Goal: Information Seeking & Learning: Learn about a topic

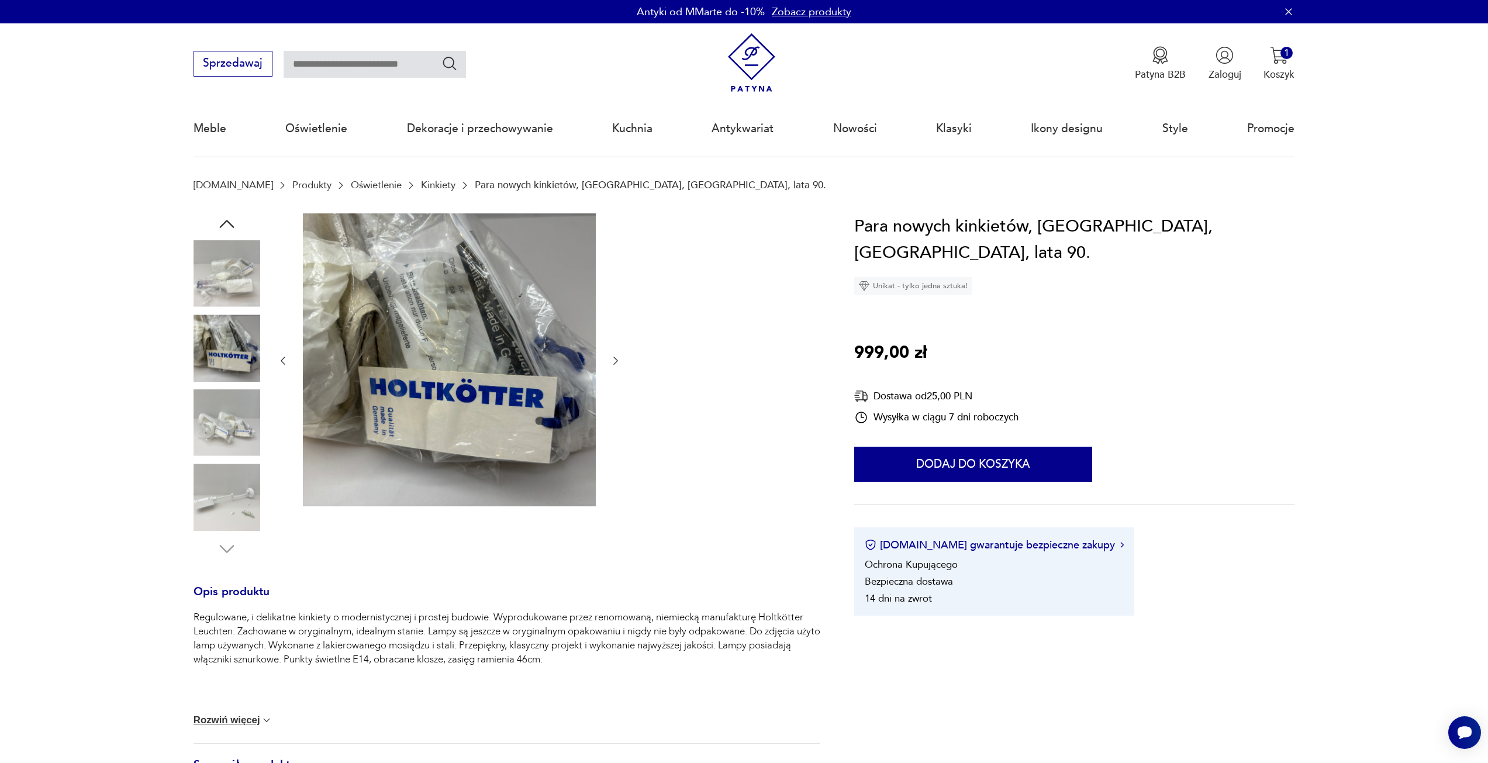
click at [223, 415] on img at bounding box center [227, 422] width 67 height 67
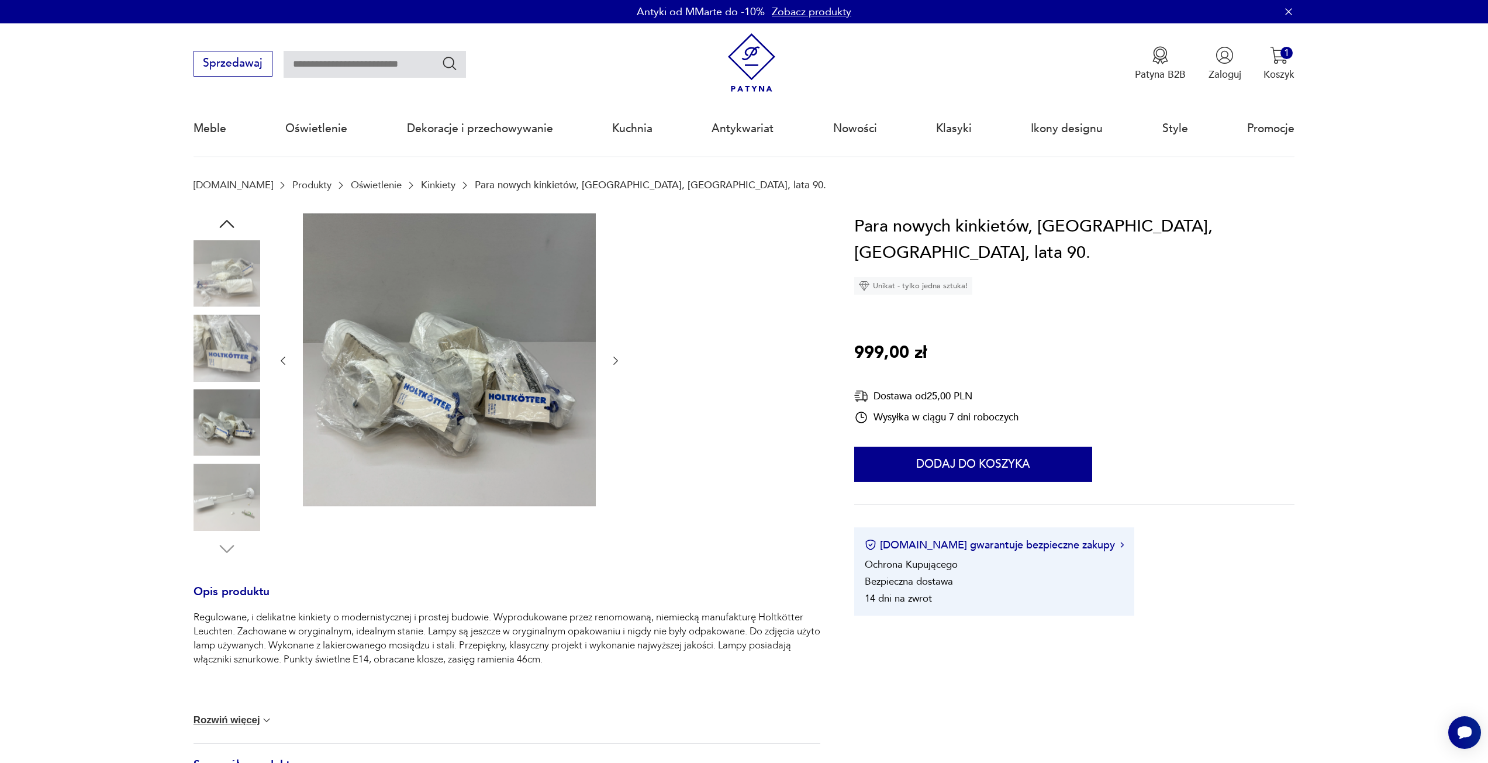
click at [227, 477] on img at bounding box center [227, 497] width 67 height 67
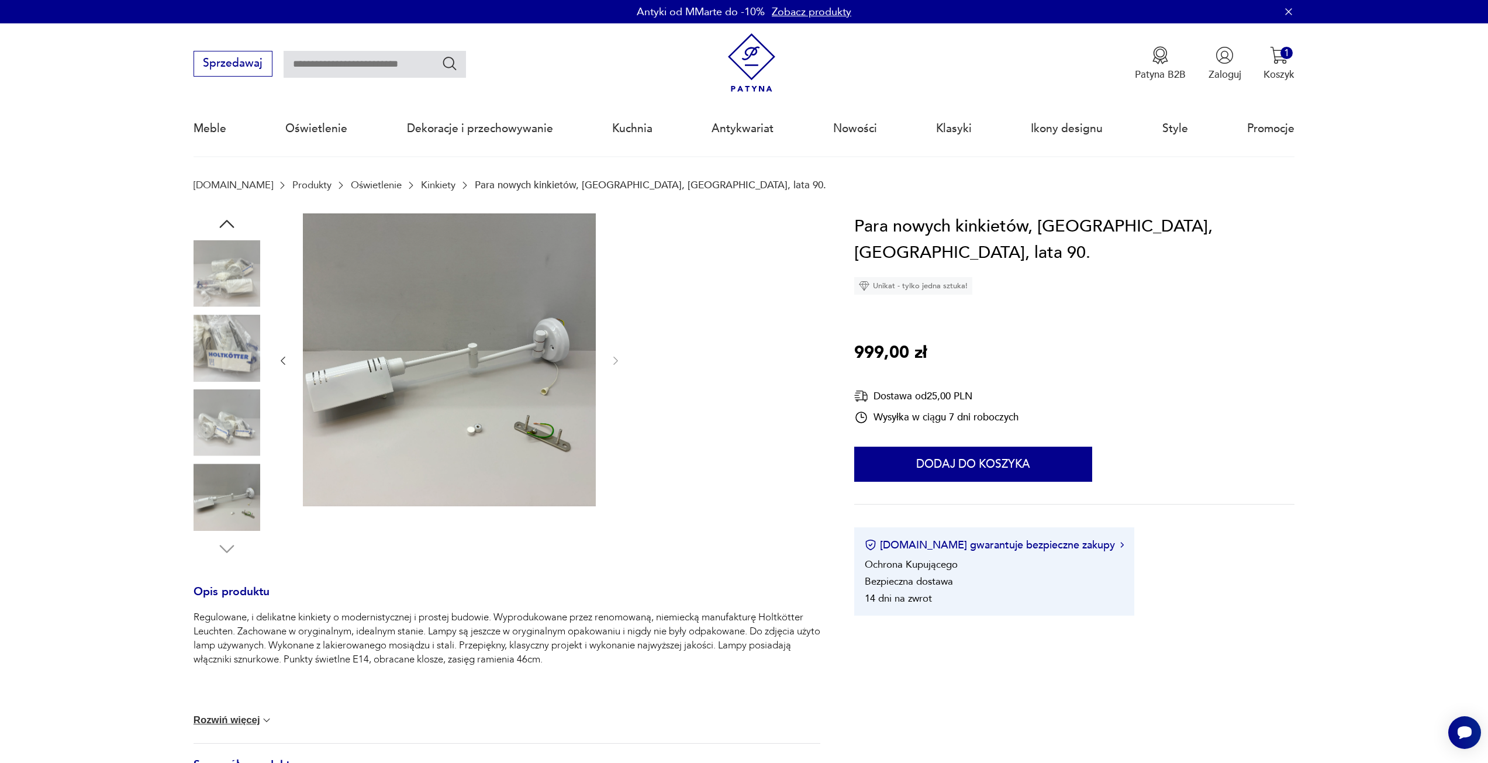
click at [233, 354] on img at bounding box center [227, 348] width 67 height 67
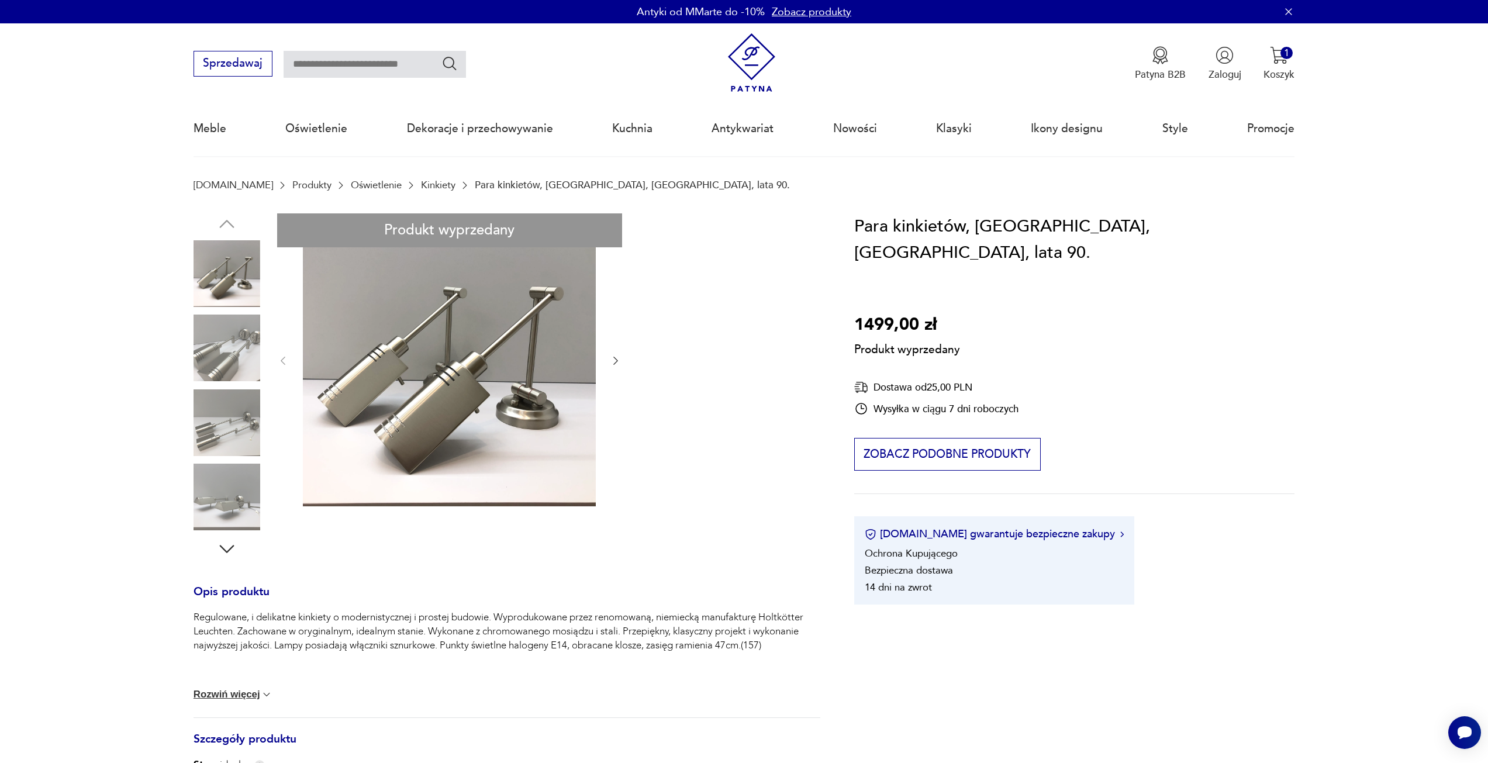
click at [241, 356] on div "Produkt wyprzedany Opis produktu Regulowane, i delikatne kinkiety o modernistyc…" at bounding box center [507, 562] width 627 height 698
click at [227, 349] on div "Produkt wyprzedany Opis produktu Regulowane, i delikatne kinkiety o modernistyc…" at bounding box center [507, 562] width 627 height 698
click at [229, 419] on div "Produkt wyprzedany Opis produktu Regulowane, i delikatne kinkiety o modernistyc…" at bounding box center [507, 562] width 627 height 698
click at [241, 443] on div "Produkt wyprzedany Opis produktu Regulowane, i delikatne kinkiety o modernistyc…" at bounding box center [507, 562] width 627 height 698
click at [242, 503] on div "Produkt wyprzedany Opis produktu Regulowane, i delikatne kinkiety o modernistyc…" at bounding box center [507, 562] width 627 height 698
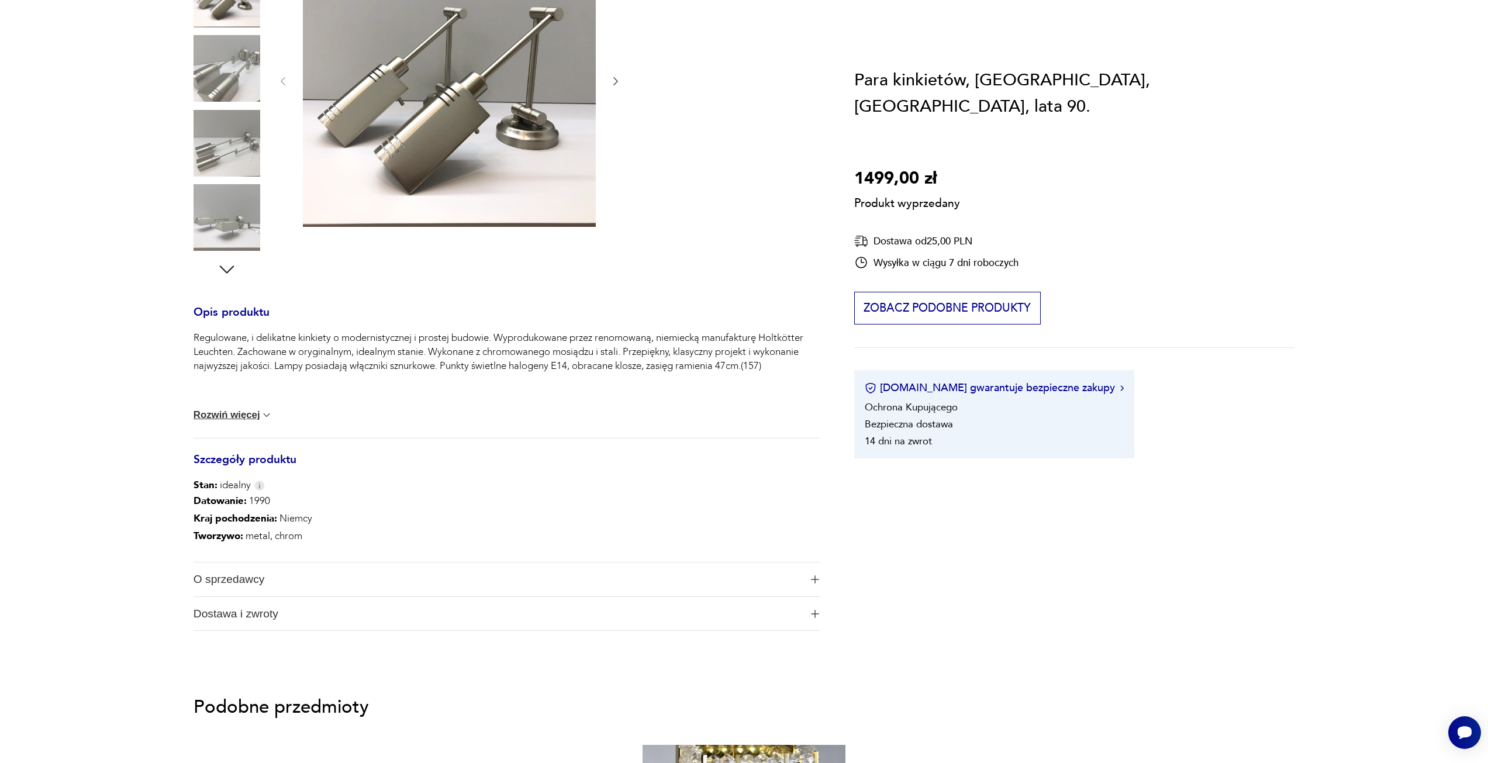
scroll to position [292, 0]
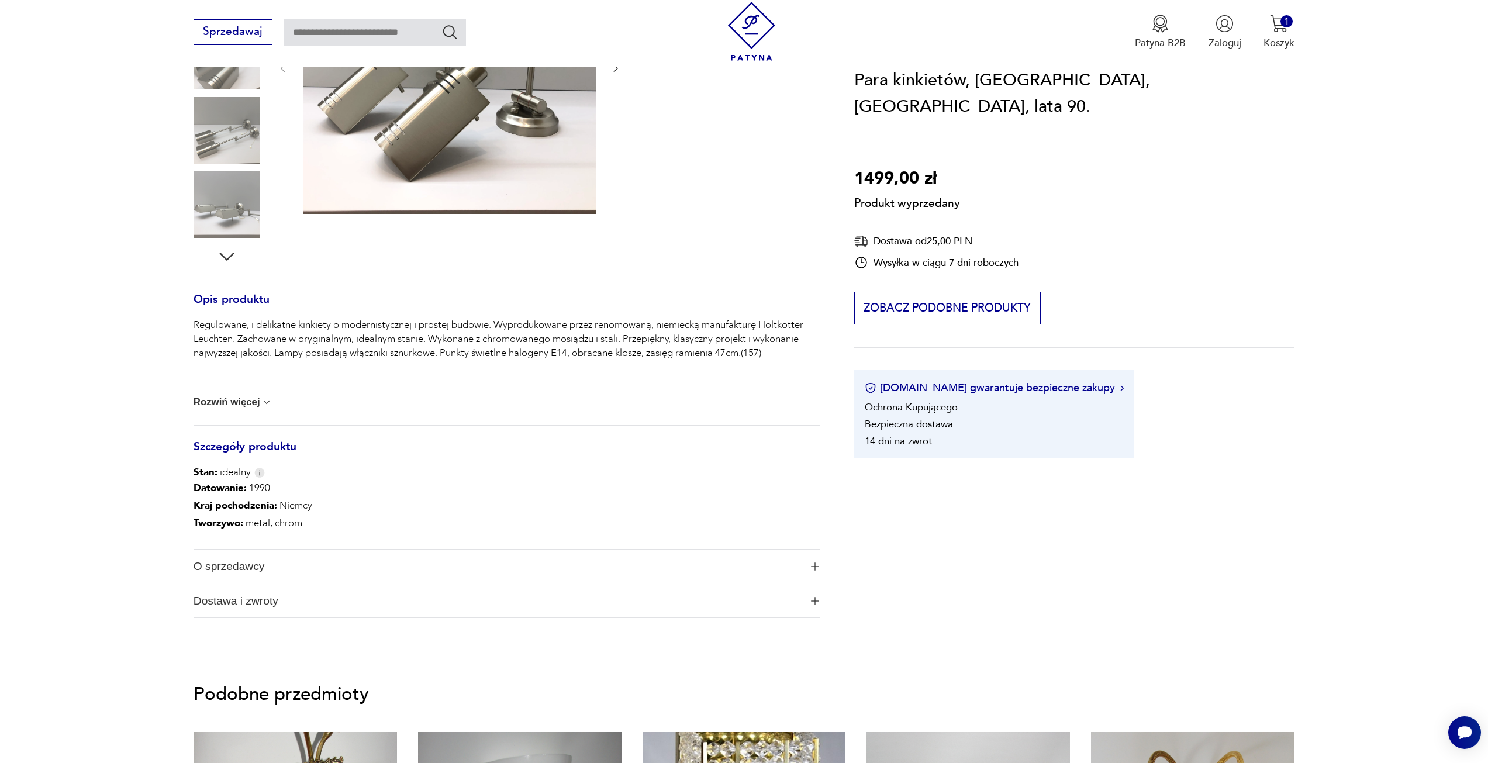
click at [246, 408] on button "Rozwiń więcej" at bounding box center [234, 402] width 80 height 12
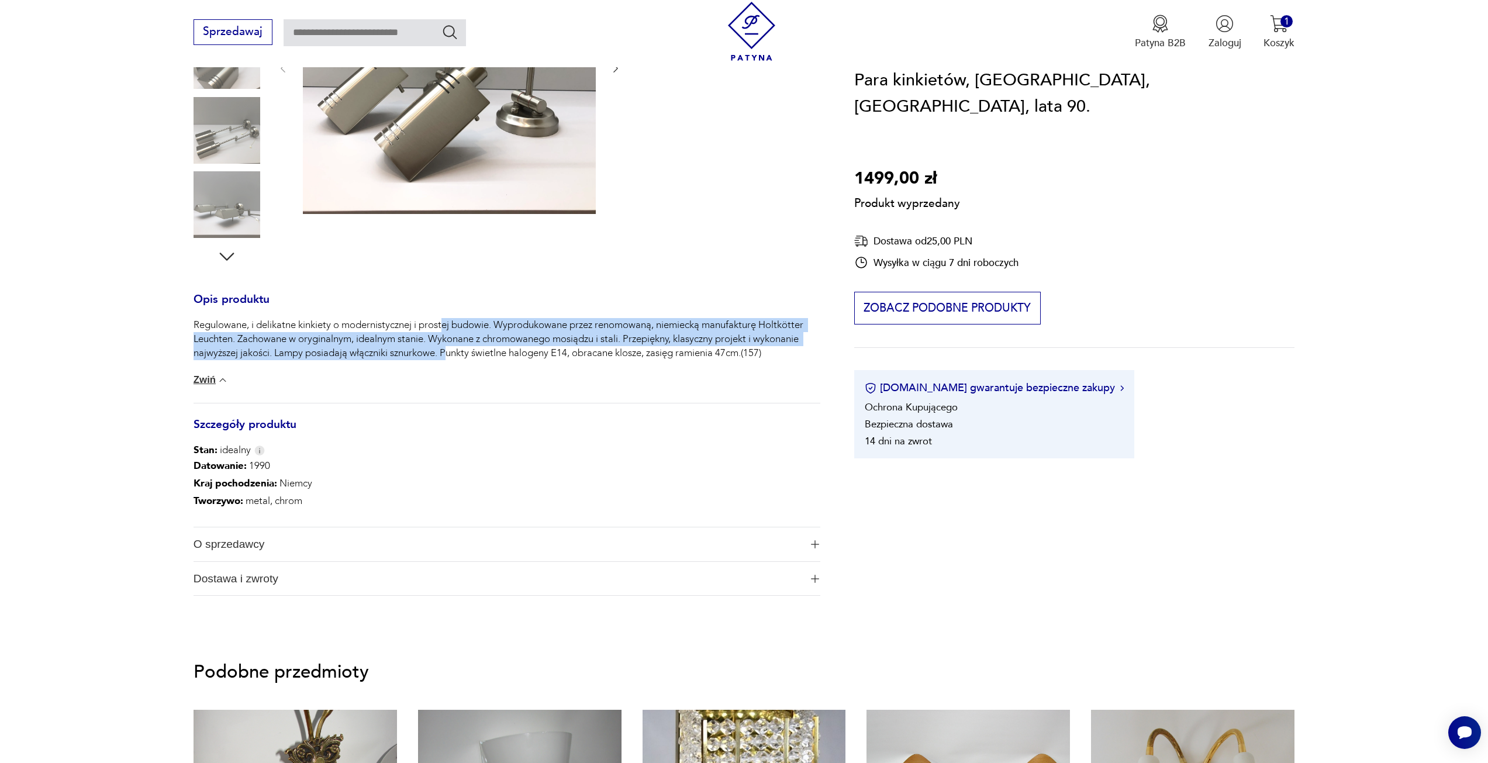
drag, startPoint x: 443, startPoint y: 325, endPoint x: 449, endPoint y: 350, distance: 25.8
click at [449, 350] on p "Regulowane, i delikatne kinkiety o modernistycznej i prostej budowie. Wyproduko…" at bounding box center [507, 339] width 627 height 42
click at [448, 349] on p "Regulowane, i delikatne kinkiety o modernistycznej i prostej budowie. Wyproduko…" at bounding box center [507, 339] width 627 height 42
click at [498, 340] on p "Regulowane, i delikatne kinkiety o modernistycznej i prostej budowie. Wyproduko…" at bounding box center [507, 339] width 627 height 42
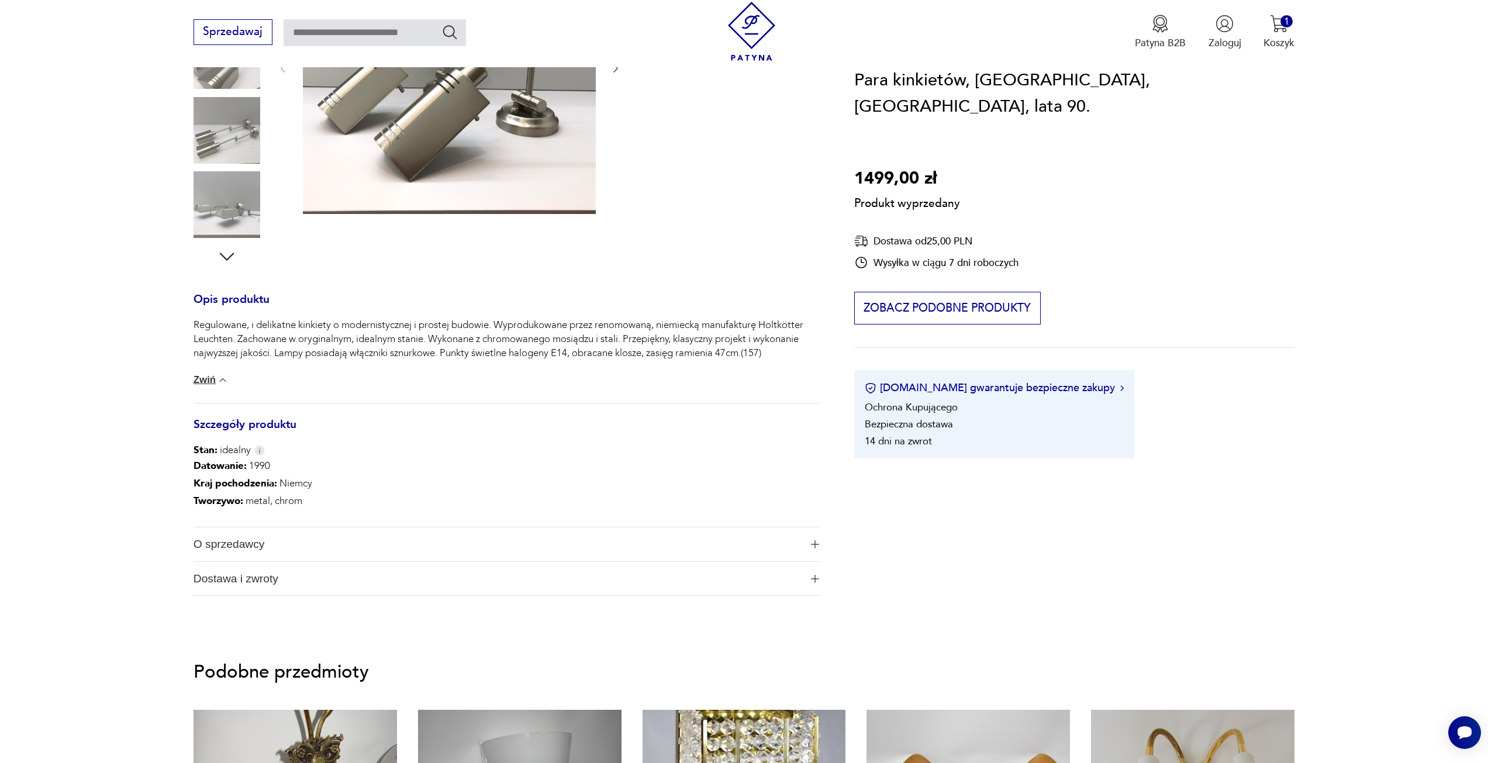
click at [244, 540] on span "O sprzedawcy" at bounding box center [498, 544] width 608 height 34
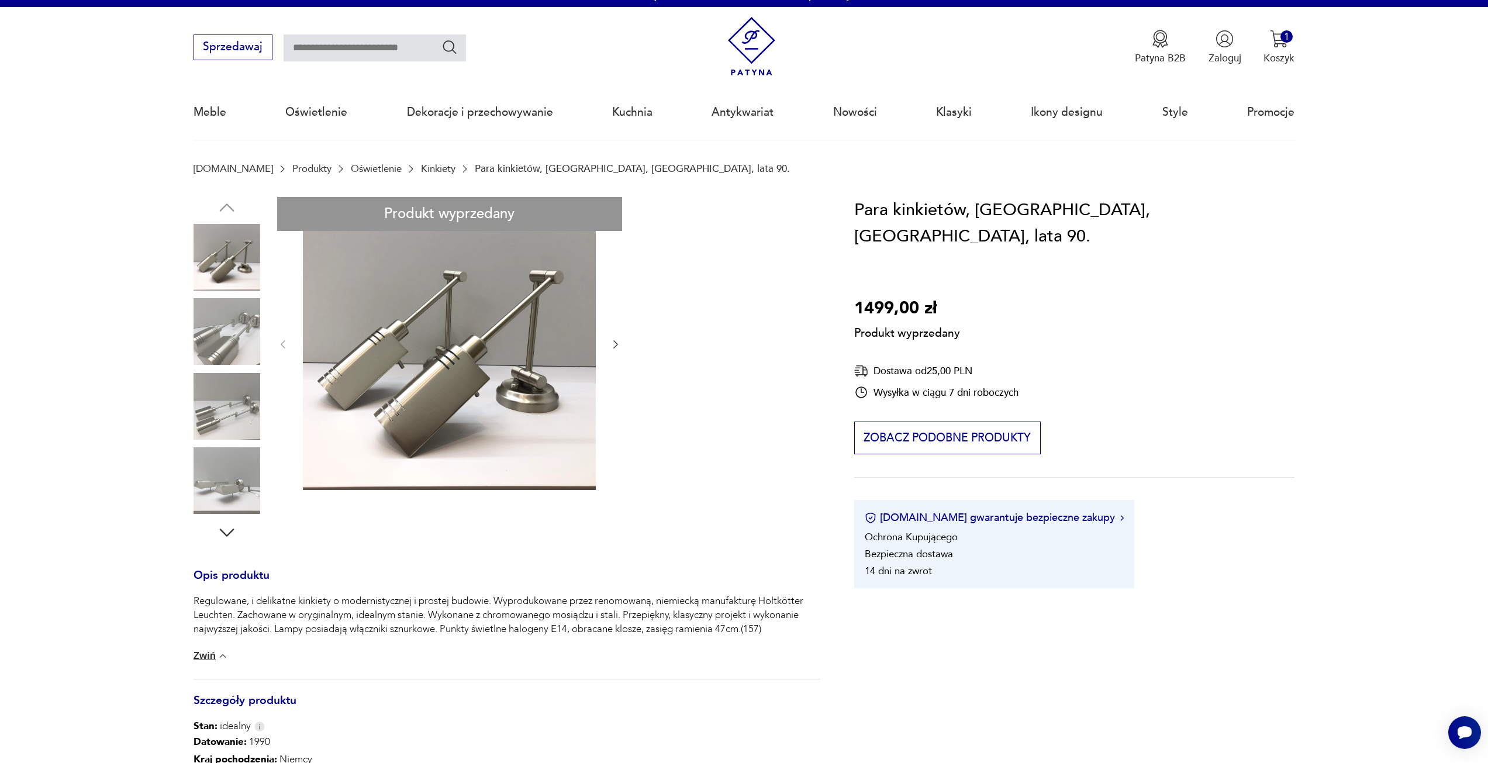
scroll to position [0, 0]
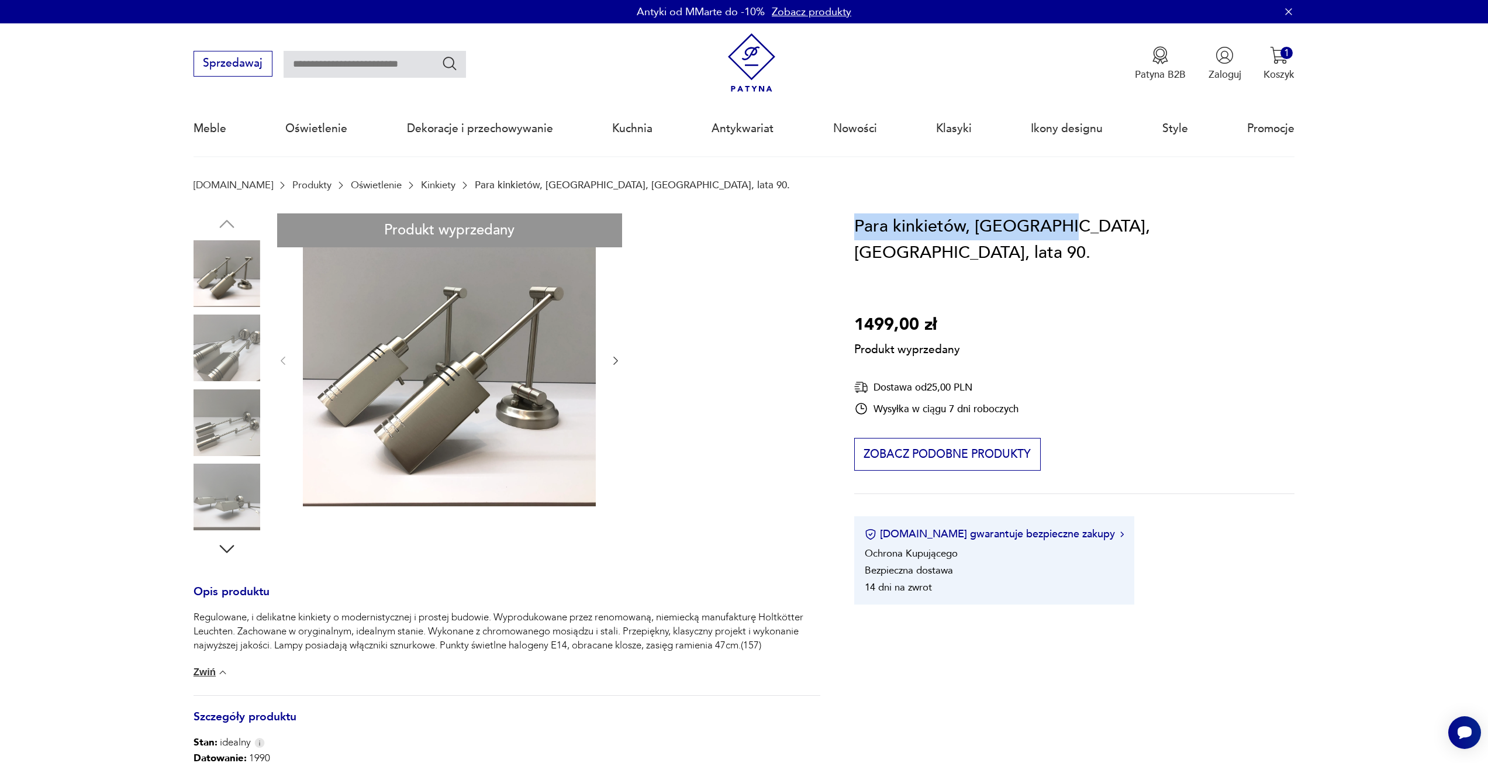
drag, startPoint x: 856, startPoint y: 226, endPoint x: 1053, endPoint y: 224, distance: 197.1
click at [1053, 224] on h1 "Para kinkietów, [GEOGRAPHIC_DATA], [GEOGRAPHIC_DATA], lata 90." at bounding box center [1074, 239] width 440 height 53
click at [710, 419] on div "Produkt wyprzedany Opis produktu Regulowane, i delikatne kinkiety o modernistyc…" at bounding box center [507, 602] width 627 height 779
click at [979, 226] on h1 "Para kinkietów, [GEOGRAPHIC_DATA], [GEOGRAPHIC_DATA], lata 90." at bounding box center [1074, 239] width 440 height 53
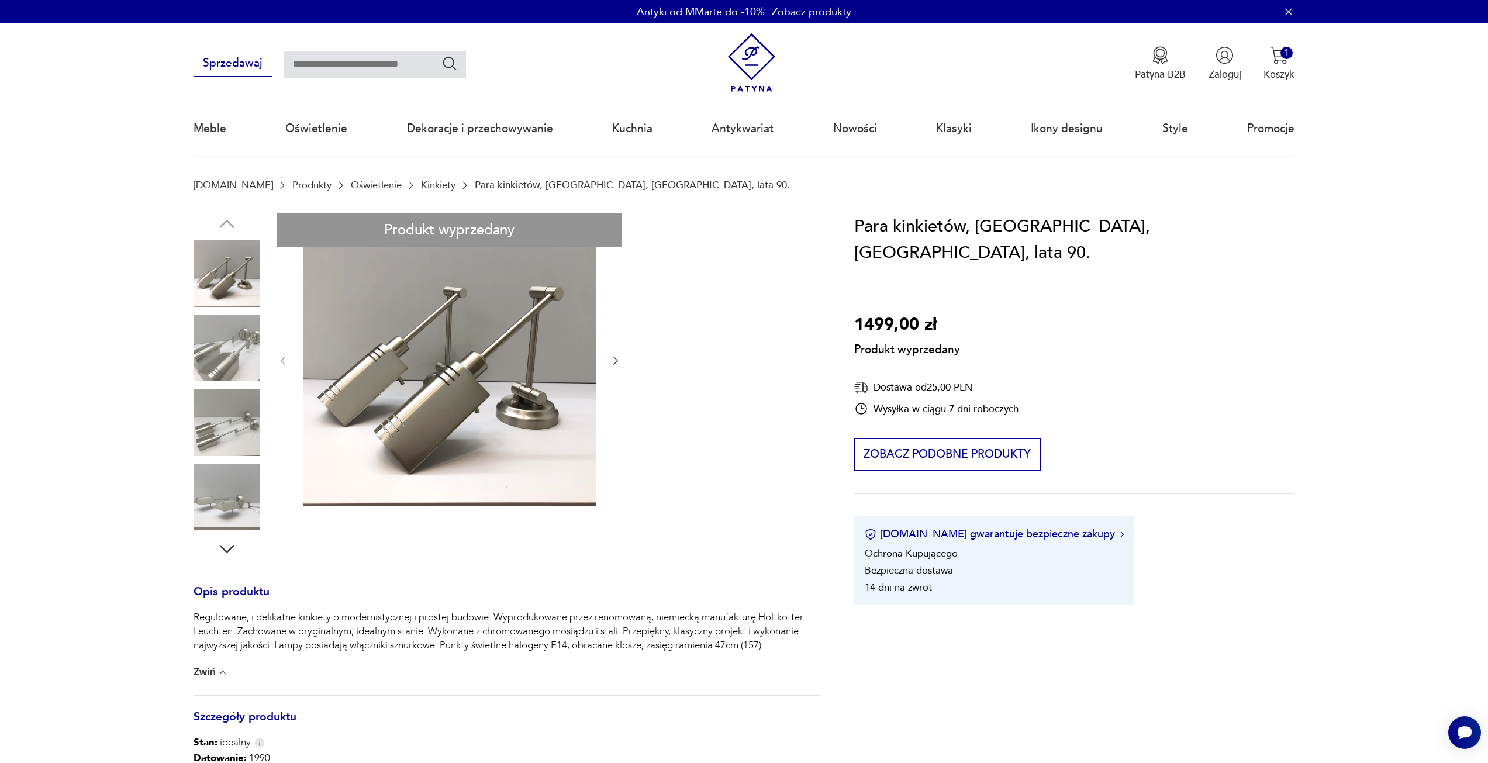
click at [470, 321] on div "Produkt wyprzedany Opis produktu Regulowane, i delikatne kinkiety o modernistyc…" at bounding box center [507, 602] width 627 height 779
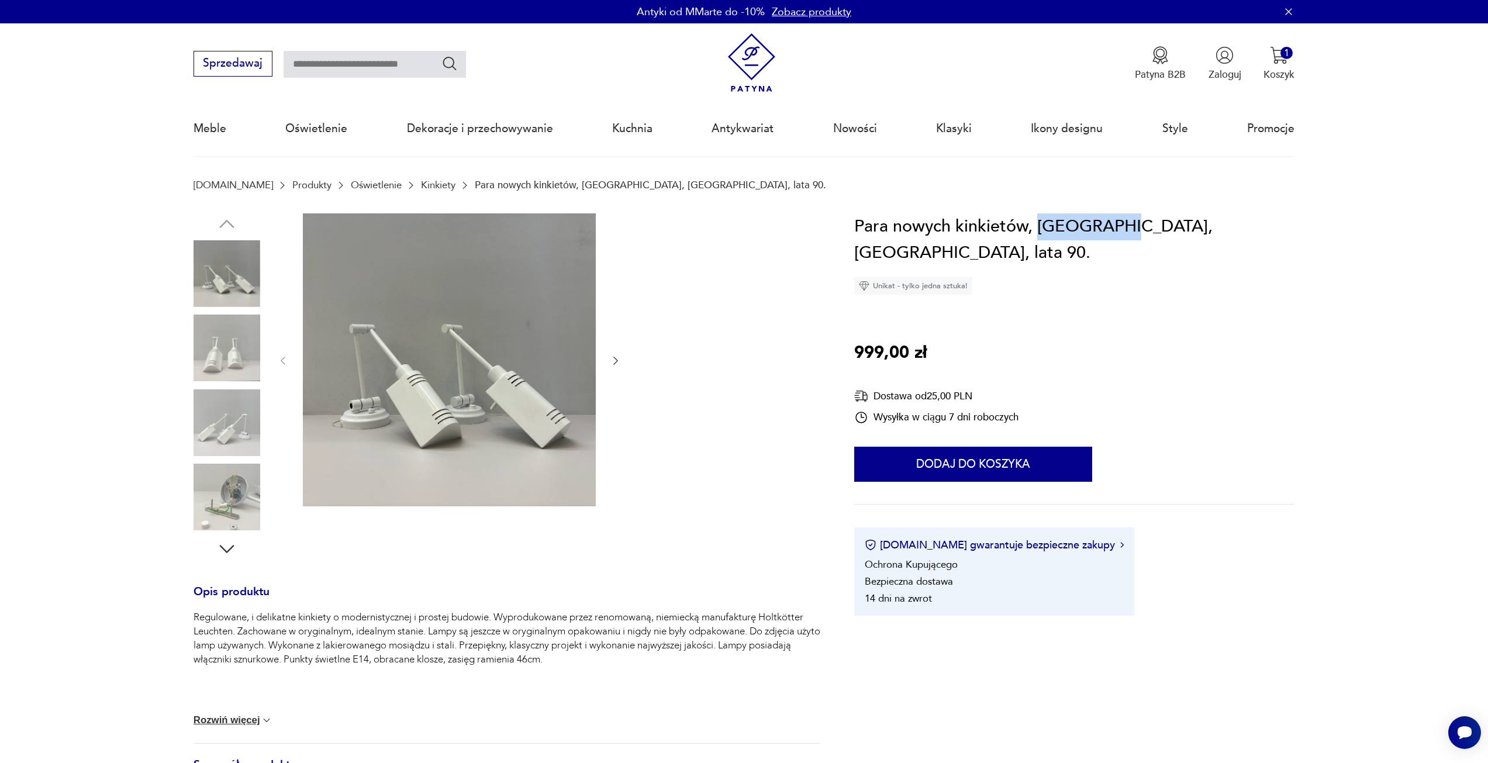
click at [242, 343] on img at bounding box center [227, 348] width 67 height 67
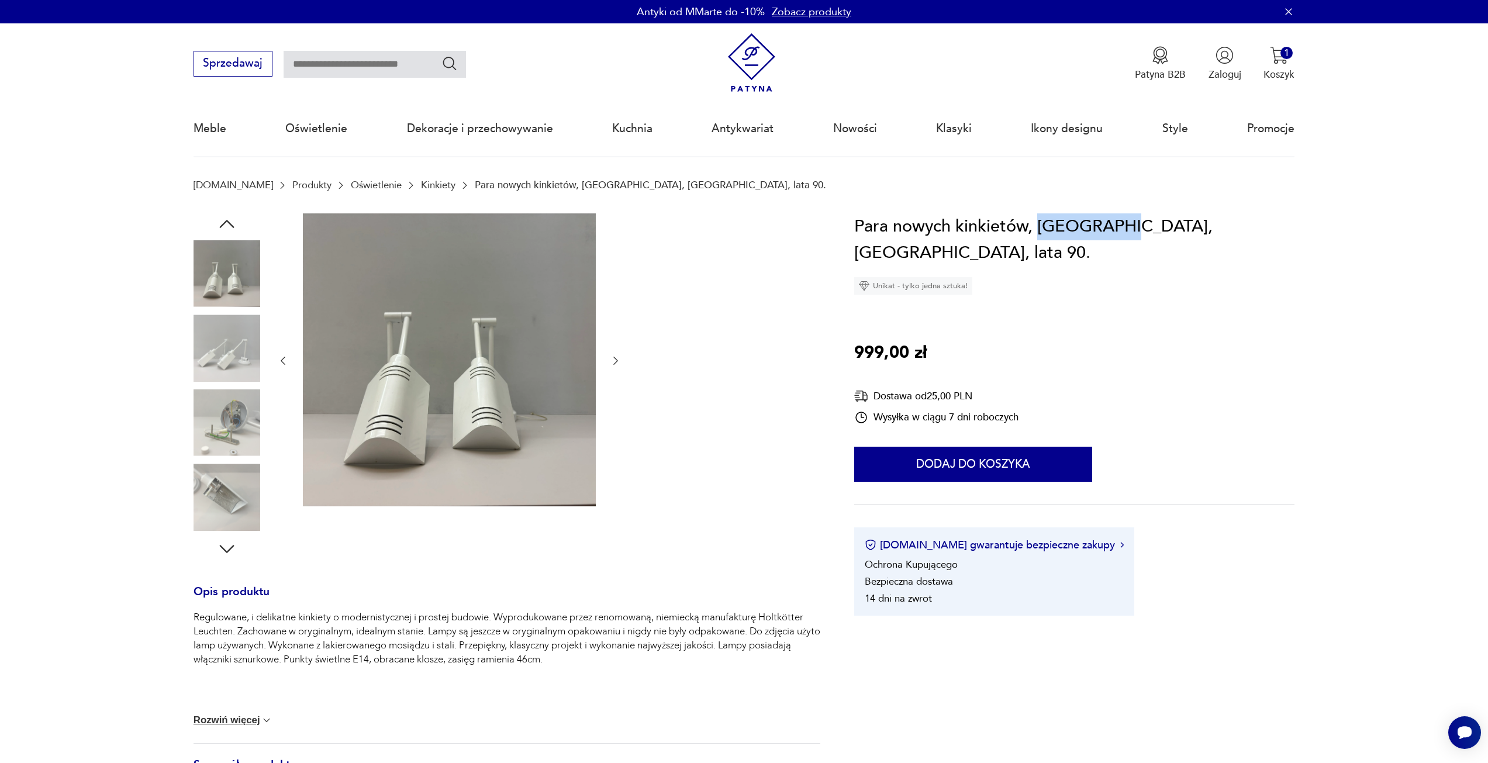
click at [237, 427] on img at bounding box center [227, 422] width 67 height 67
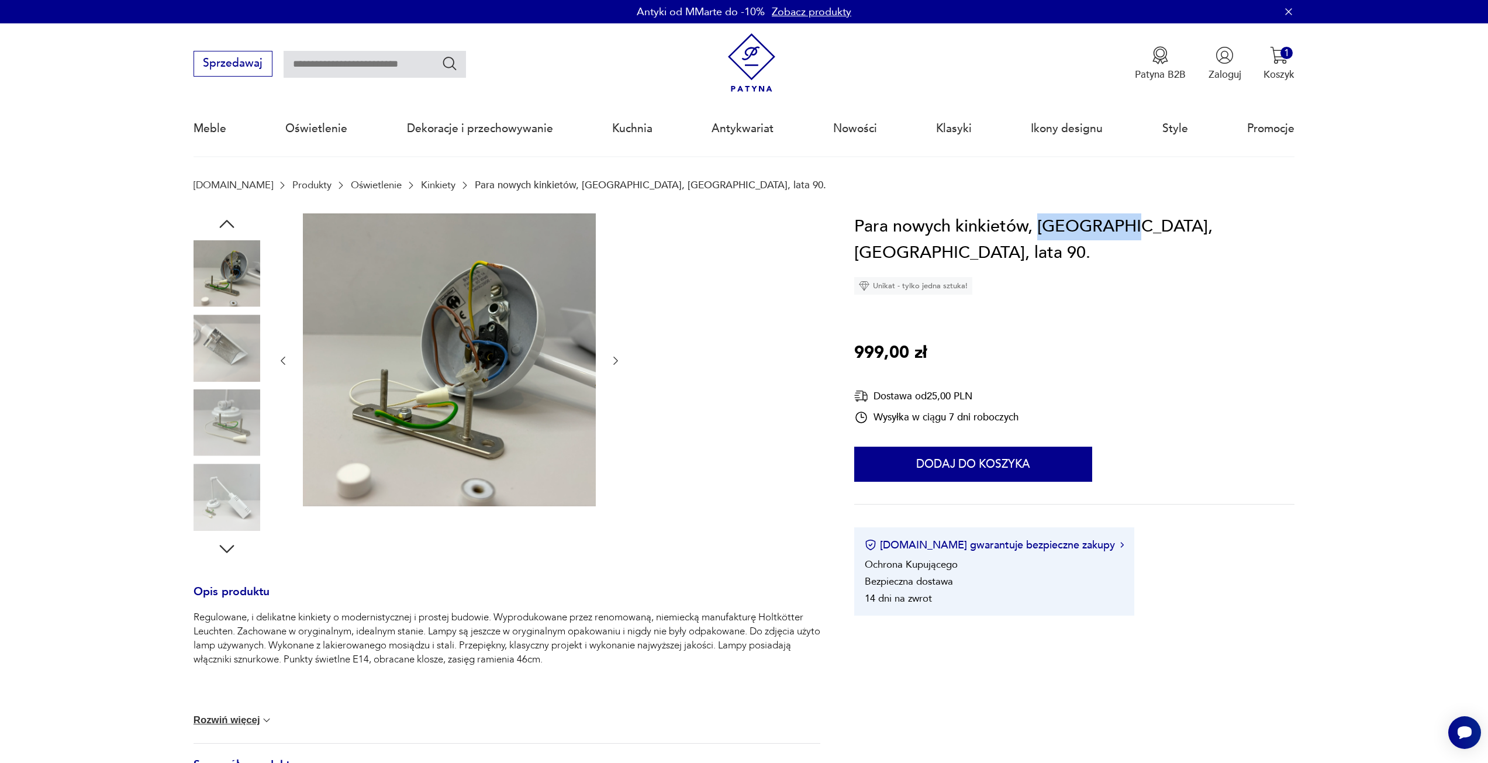
click at [237, 450] on img at bounding box center [227, 422] width 67 height 67
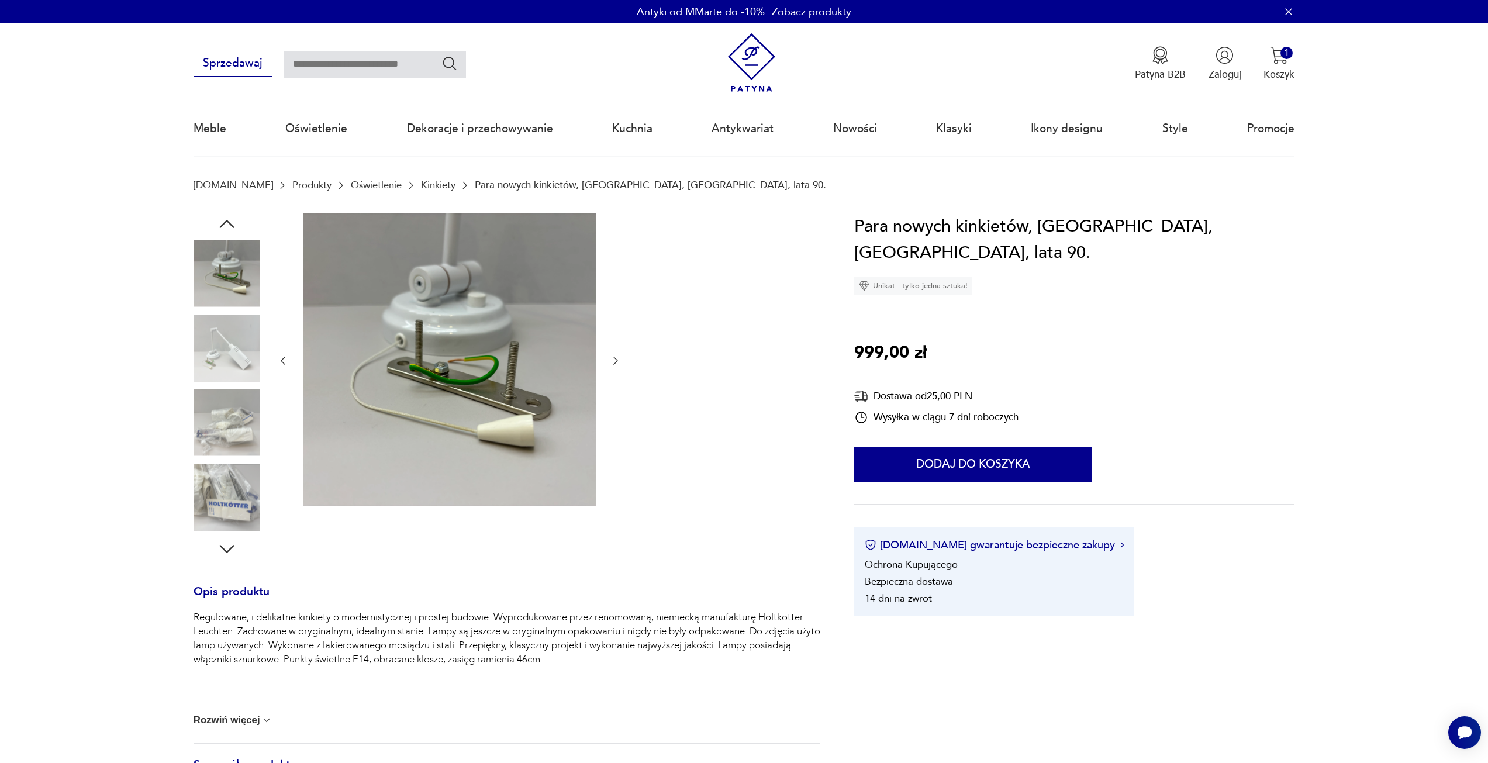
drag, startPoint x: 549, startPoint y: 383, endPoint x: 577, endPoint y: 201, distance: 184.7
click at [208, 278] on img at bounding box center [227, 273] width 67 height 67
click at [231, 353] on img at bounding box center [227, 348] width 67 height 67
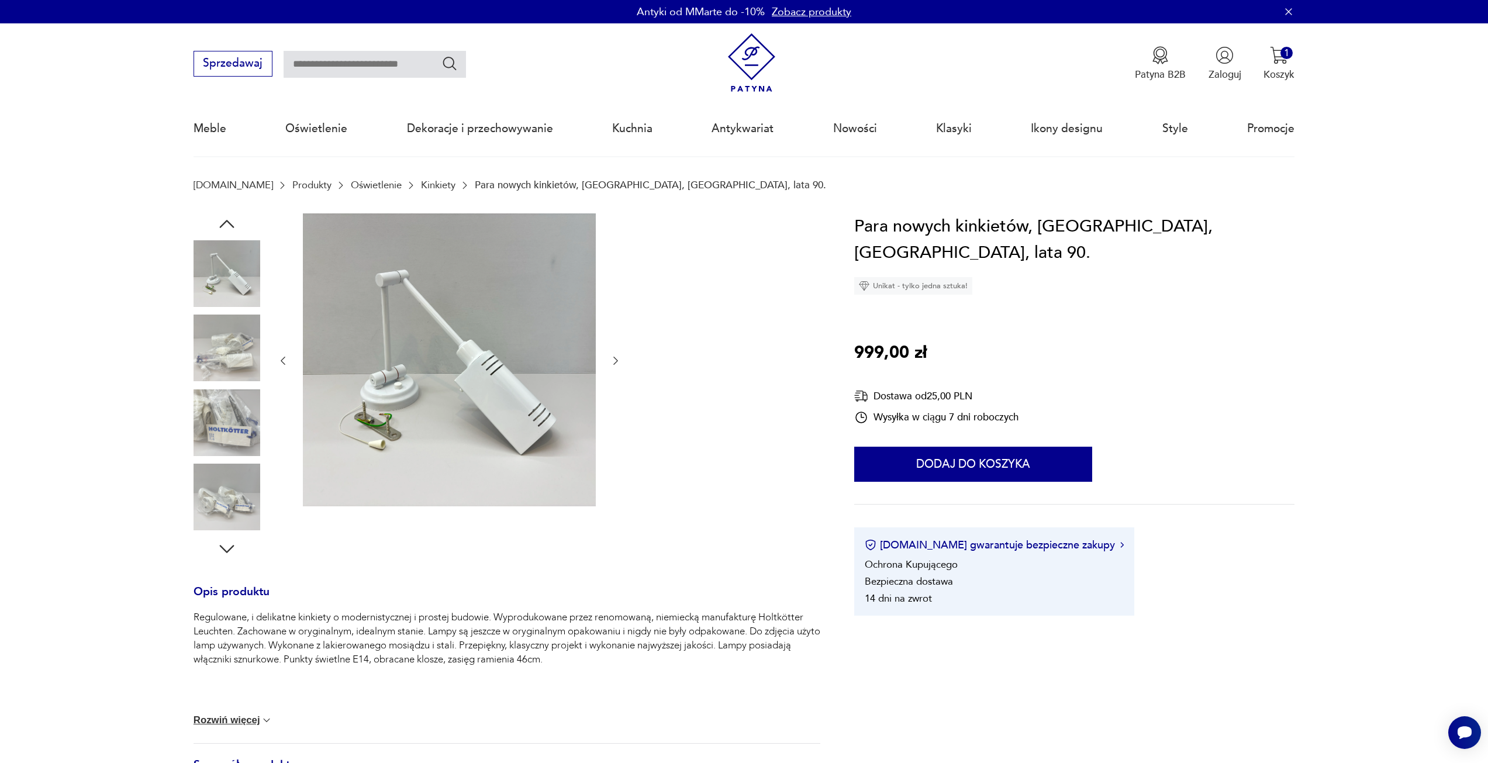
click at [226, 433] on img at bounding box center [227, 422] width 67 height 67
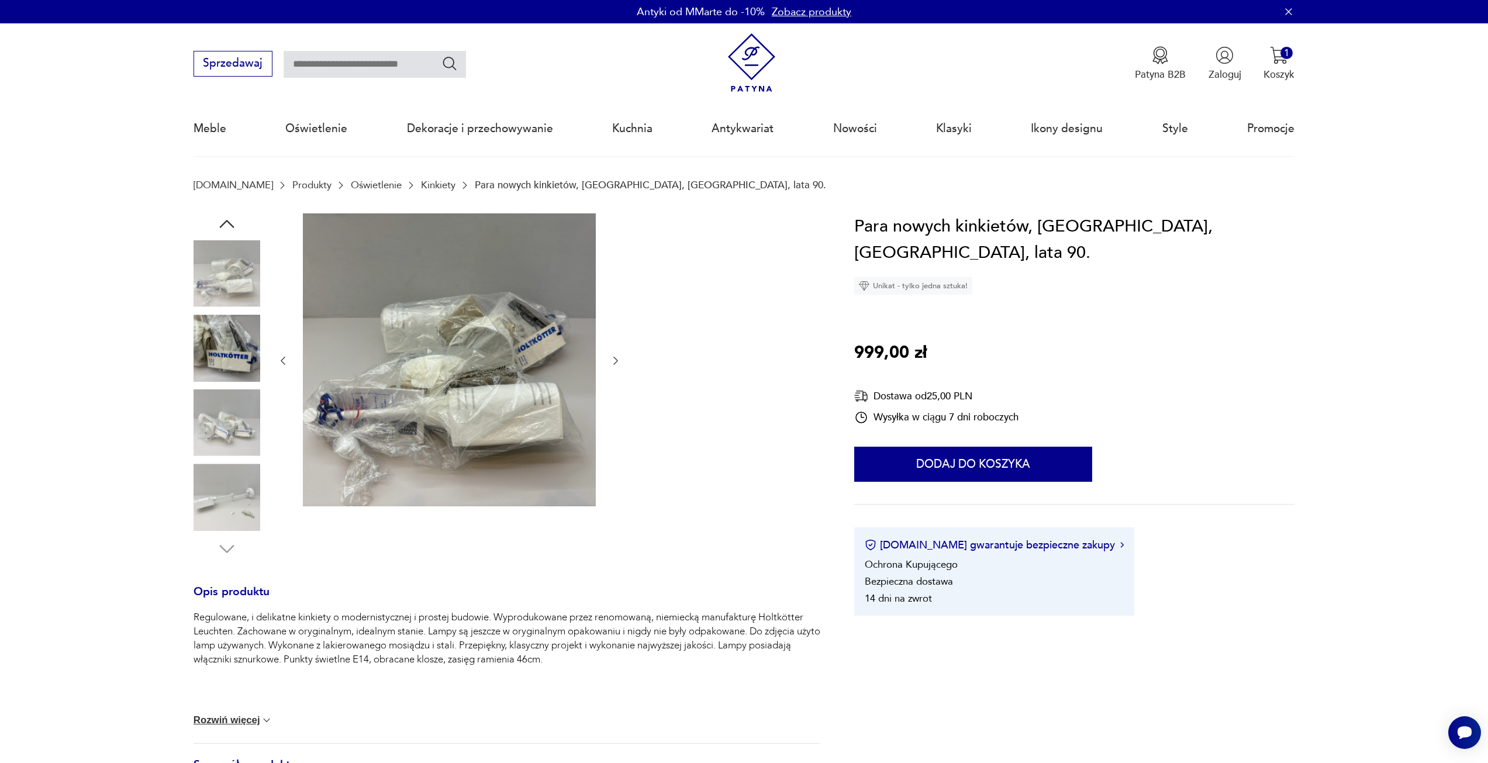
click at [222, 427] on img at bounding box center [227, 422] width 67 height 67
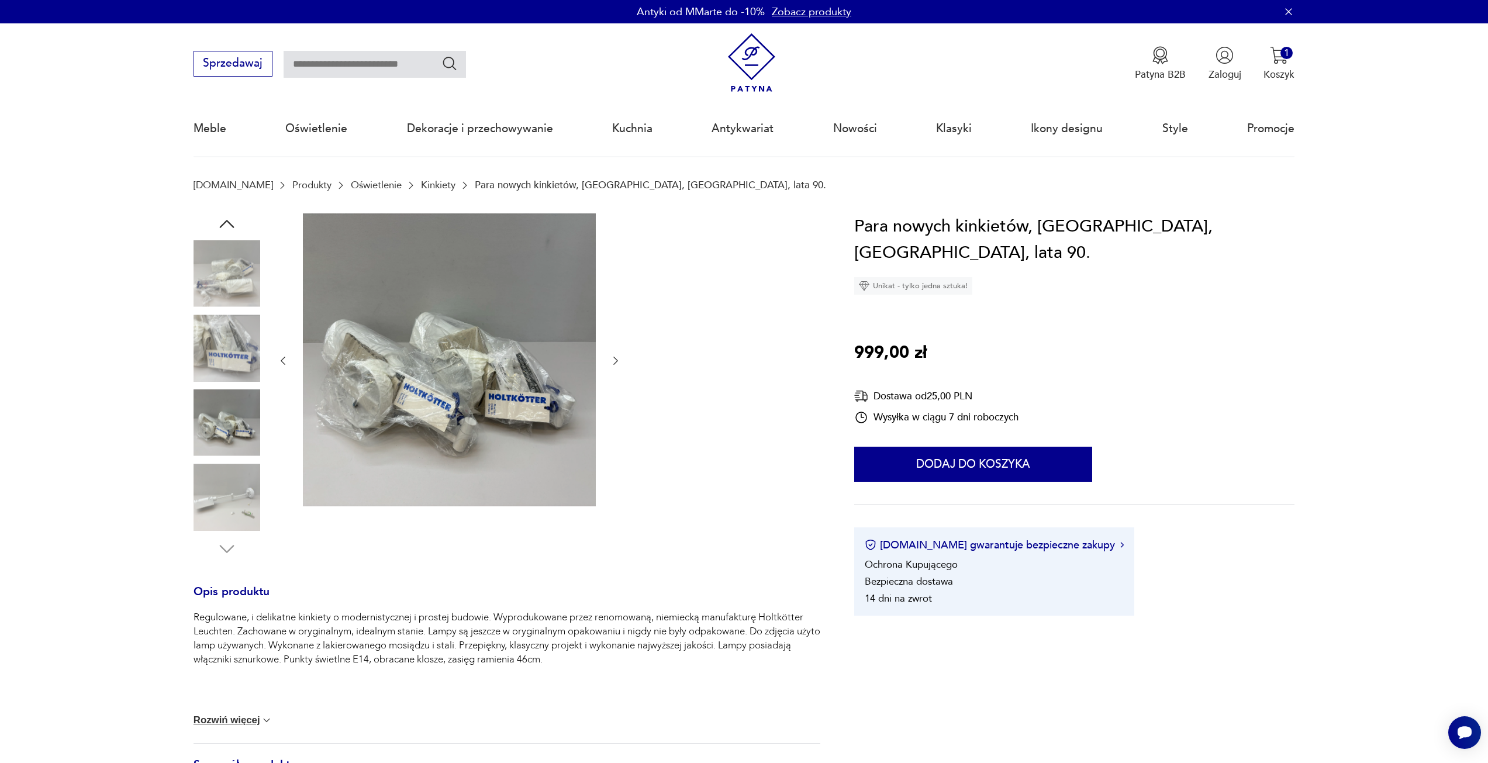
click at [220, 479] on img at bounding box center [227, 497] width 67 height 67
